Goal: Find specific page/section: Find specific page/section

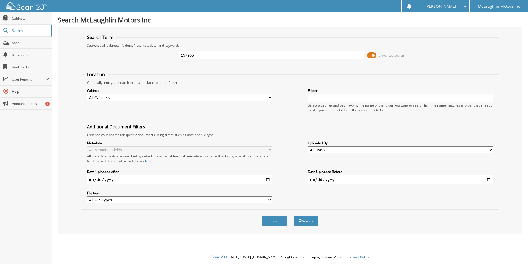
type input "157905"
click at [294, 216] on button "Search" at bounding box center [306, 221] width 25 height 10
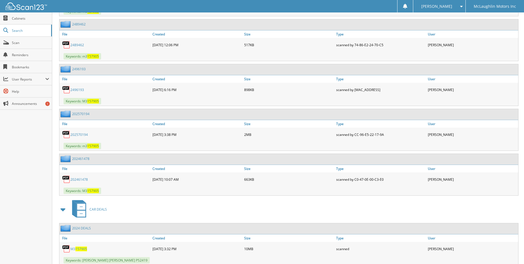
scroll to position [369, 0]
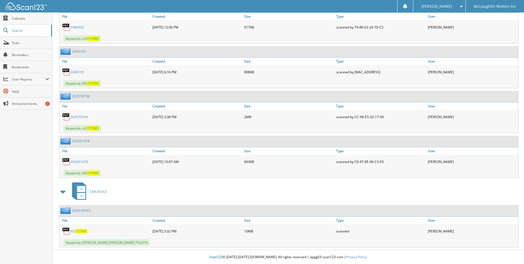
click at [79, 230] on span "157905" at bounding box center [81, 230] width 12 height 5
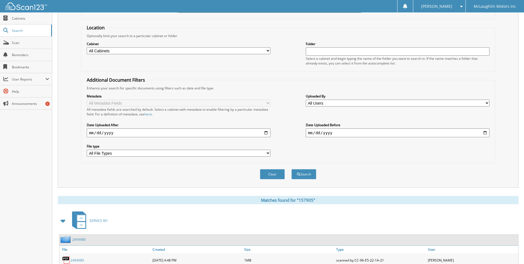
scroll to position [0, 0]
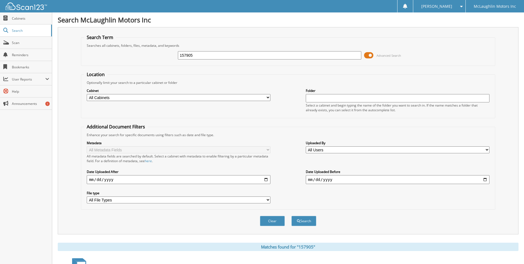
click at [203, 54] on input "157905" at bounding box center [270, 55] width 184 height 8
type input "111599"
click at [291, 216] on button "Search" at bounding box center [303, 221] width 25 height 10
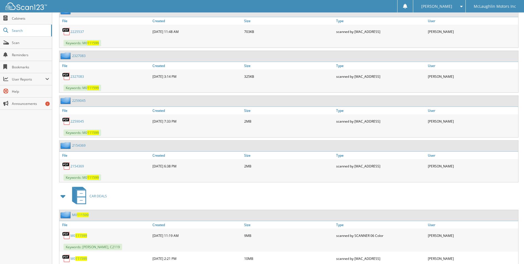
scroll to position [639, 0]
